Goal: Complete application form

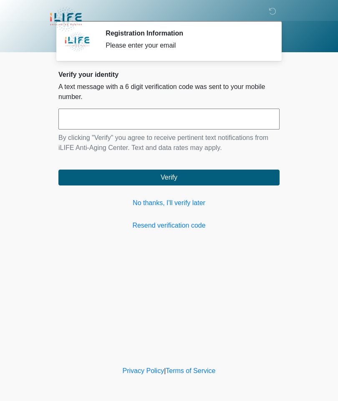
click at [167, 203] on link "No thanks, I'll verify later" at bounding box center [168, 203] width 221 height 10
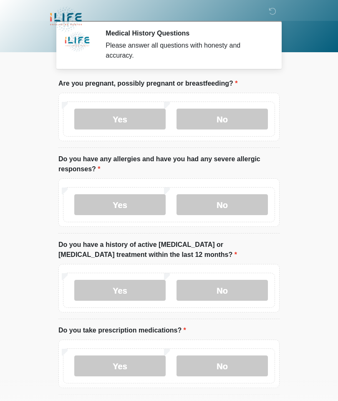
click at [225, 210] on label "No" at bounding box center [222, 204] width 91 height 21
click at [231, 115] on label "No" at bounding box center [222, 119] width 91 height 21
click at [220, 289] on label "No" at bounding box center [222, 290] width 91 height 21
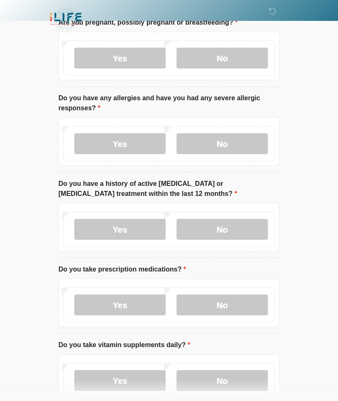
scroll to position [64, 0]
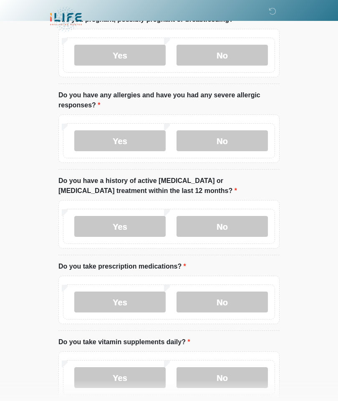
click at [223, 300] on label "No" at bounding box center [222, 301] width 91 height 21
click at [220, 386] on label "No" at bounding box center [222, 377] width 91 height 21
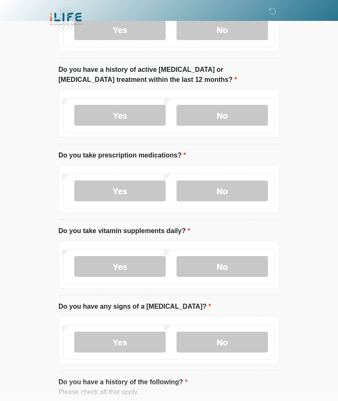
click at [222, 339] on label "No" at bounding box center [222, 342] width 91 height 21
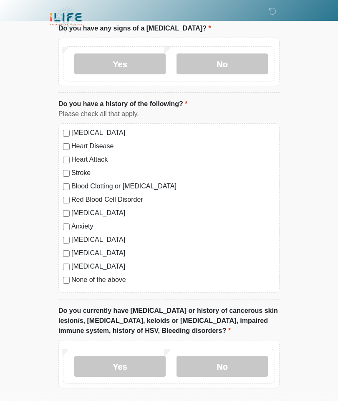
click at [115, 277] on label "None of the above" at bounding box center [173, 280] width 204 height 10
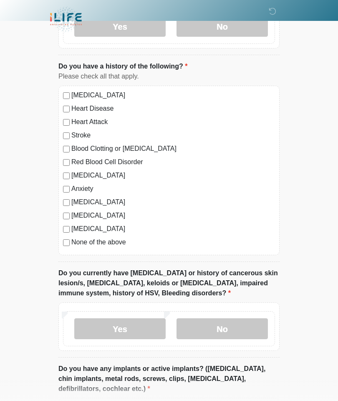
click at [219, 325] on label "No" at bounding box center [222, 328] width 91 height 21
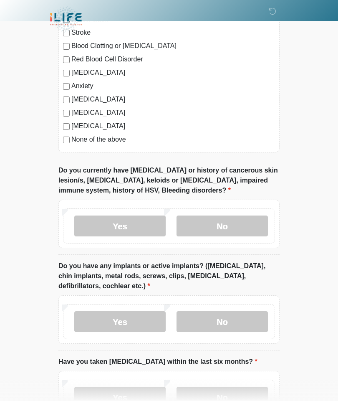
click at [226, 319] on label "No" at bounding box center [222, 321] width 91 height 21
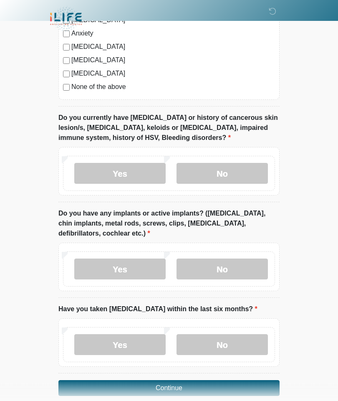
scroll to position [651, 0]
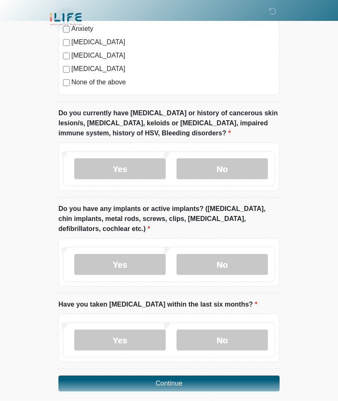
click at [225, 334] on label "No" at bounding box center [222, 339] width 91 height 21
click at [176, 383] on button "Continue" at bounding box center [168, 383] width 221 height 16
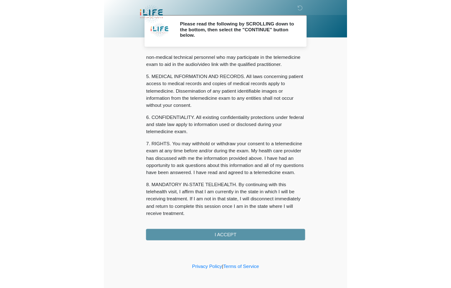
scroll to position [251, 0]
